Goal: Information Seeking & Learning: Learn about a topic

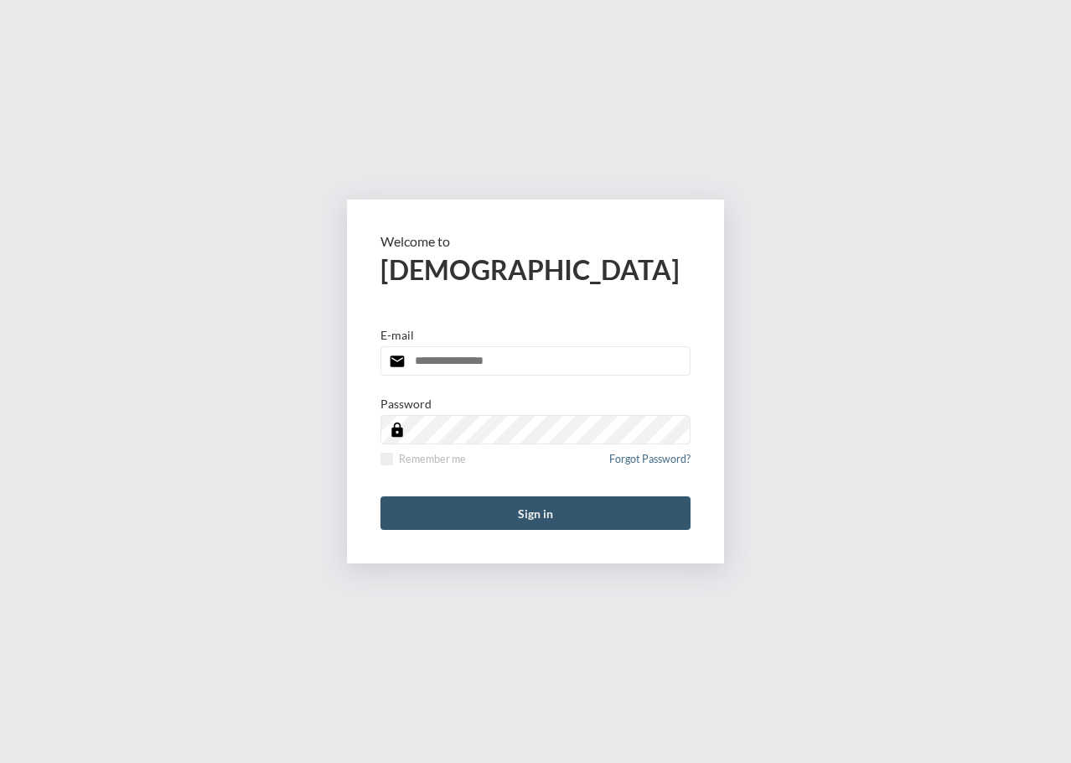
type input "**********"
click at [482, 513] on button "Sign in" at bounding box center [535, 513] width 310 height 34
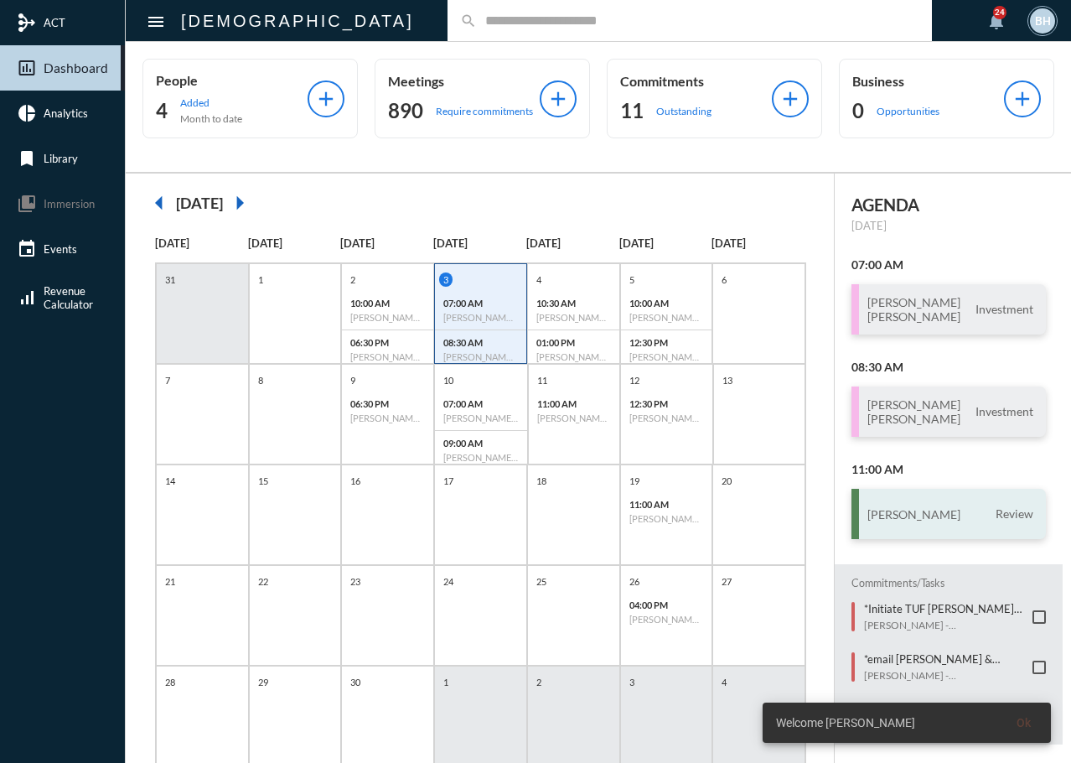
click at [904, 510] on h3 "[PERSON_NAME]" at bounding box center [913, 514] width 93 height 14
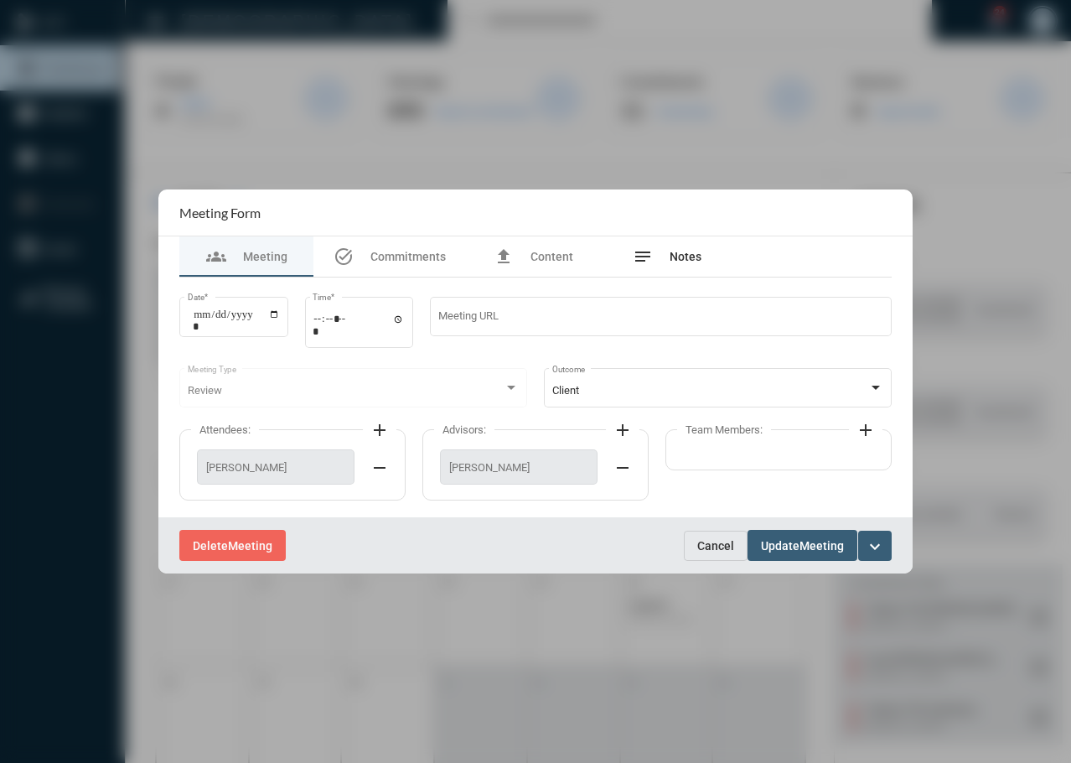
click at [681, 266] on div "notes Notes" at bounding box center [667, 256] width 69 height 20
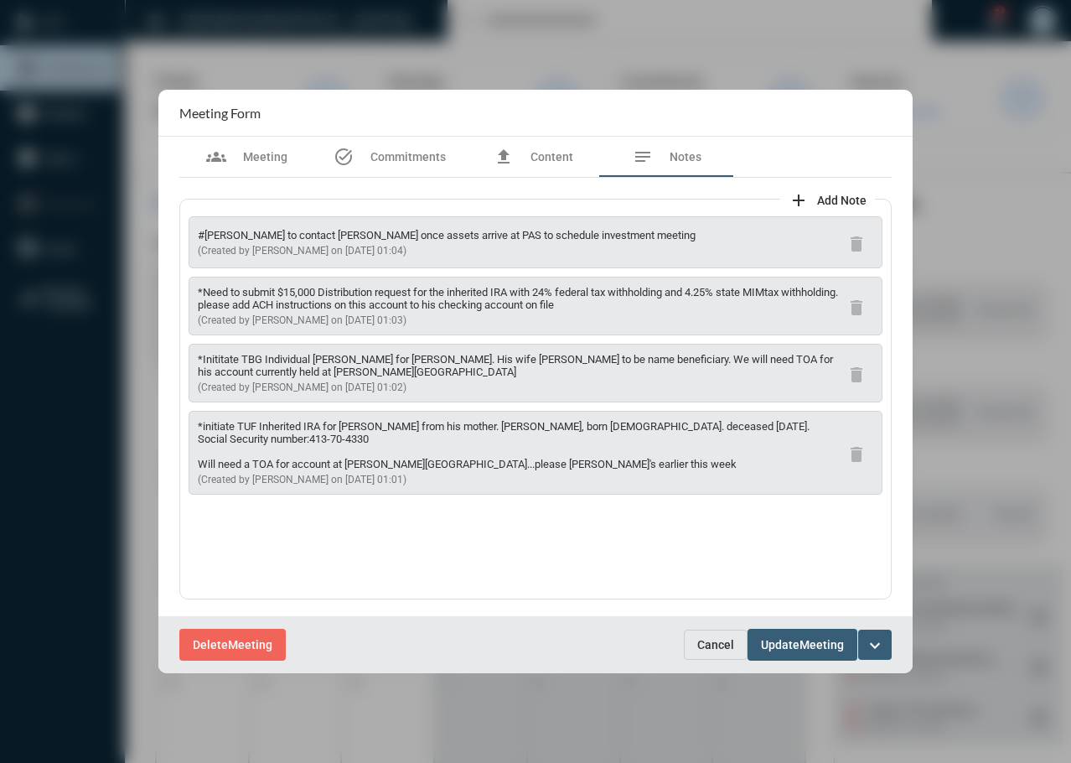
click at [411, 307] on p "*Need to submit $15,000 Distribution request for the inherited IRA with 24% fed…" at bounding box center [519, 298] width 642 height 25
click at [540, 308] on p "*Need to submit $15,000 Distribution request for the inherited IRA with 24% fed…" at bounding box center [519, 298] width 642 height 25
click at [489, 553] on div "#[PERSON_NAME] to contact [PERSON_NAME] once assets arrive at PAS to schedule i…" at bounding box center [535, 399] width 712 height 401
click at [472, 471] on div "*initiate TUF Inherited IRA for [PERSON_NAME] from his mother. [PERSON_NAME], b…" at bounding box center [519, 452] width 642 height 65
click at [375, 463] on p "*initiate TUF Inherited IRA for [PERSON_NAME] from his mother. [PERSON_NAME], b…" at bounding box center [519, 445] width 642 height 50
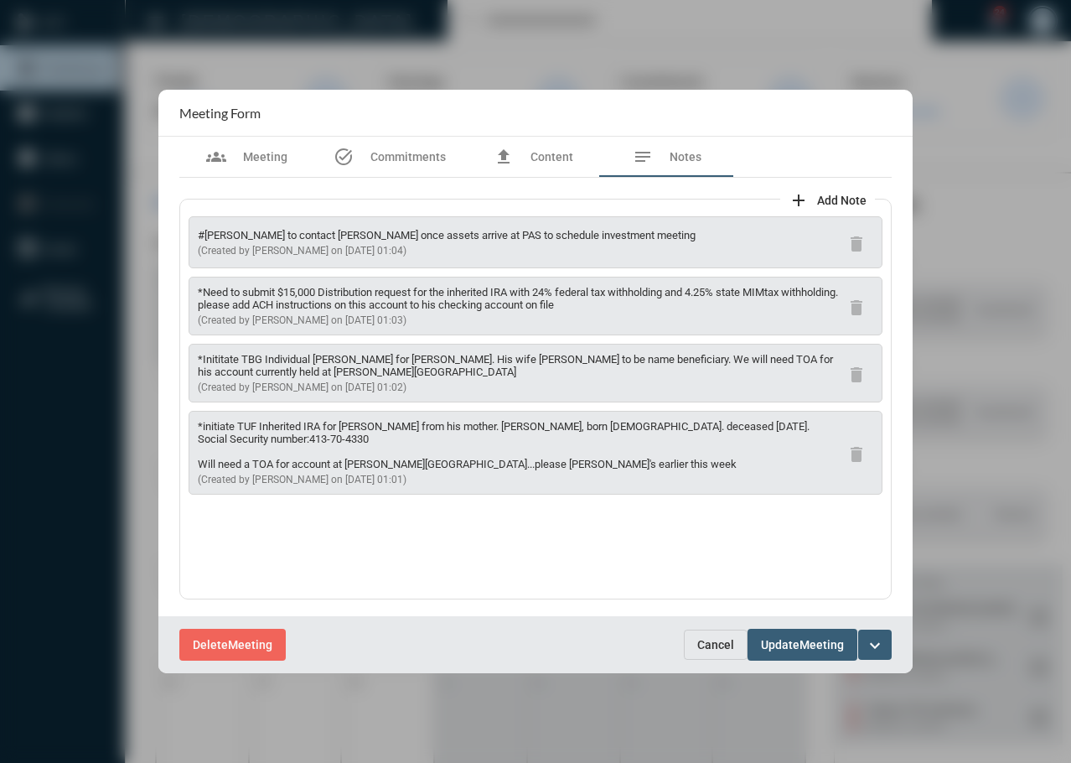
drag, startPoint x: 355, startPoint y: 456, endPoint x: 284, endPoint y: 436, distance: 74.0
click at [355, 456] on p "*initiate TUF Inherited IRA for [PERSON_NAME] from his mother. [PERSON_NAME], b…" at bounding box center [519, 445] width 642 height 50
